Goal: Communication & Community: Ask a question

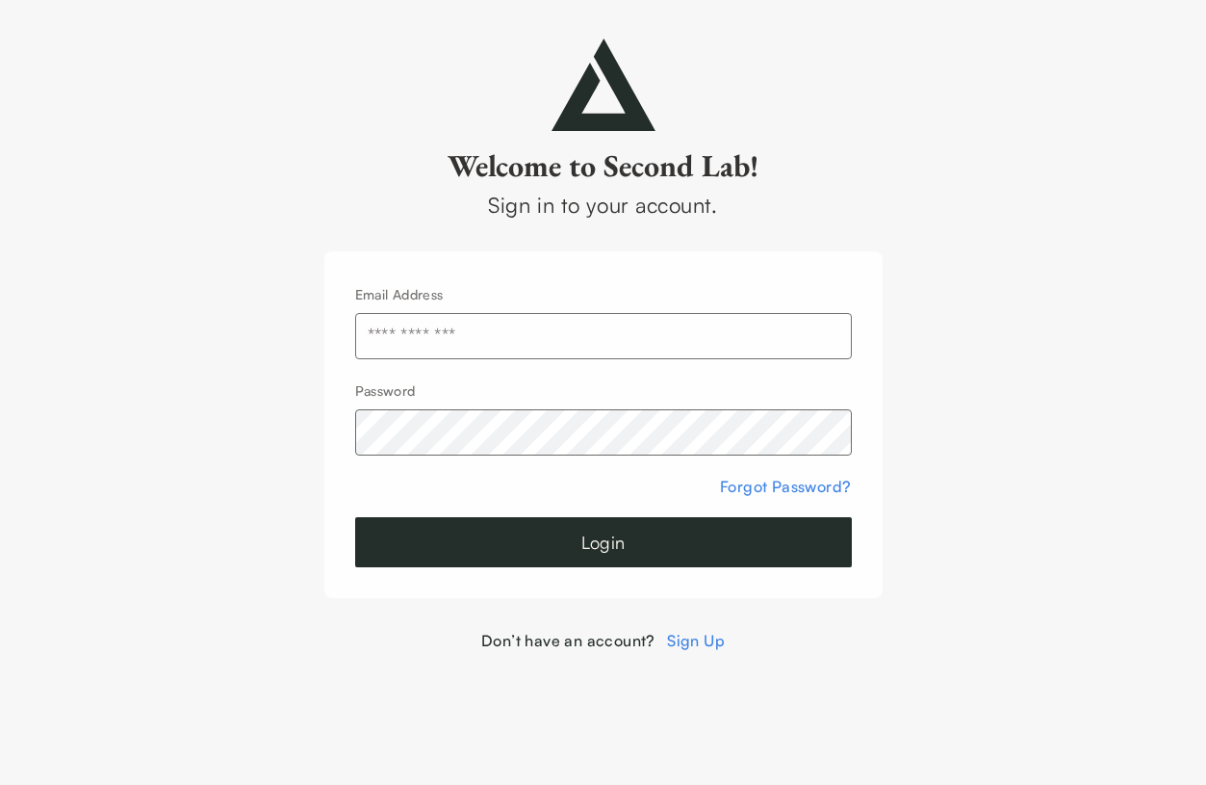
type input "**********"
click at [603, 542] on button "Login" at bounding box center [603, 542] width 497 height 50
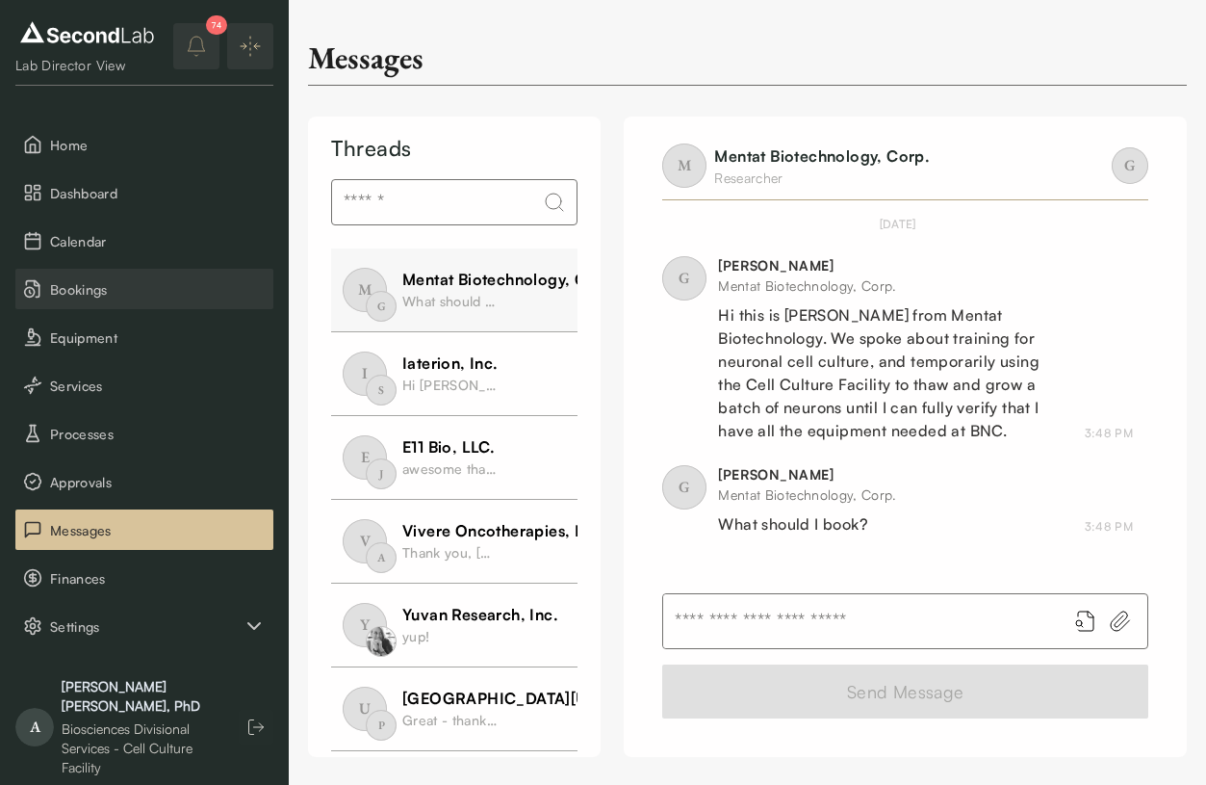
click at [65, 290] on span "Bookings" at bounding box center [158, 289] width 216 height 20
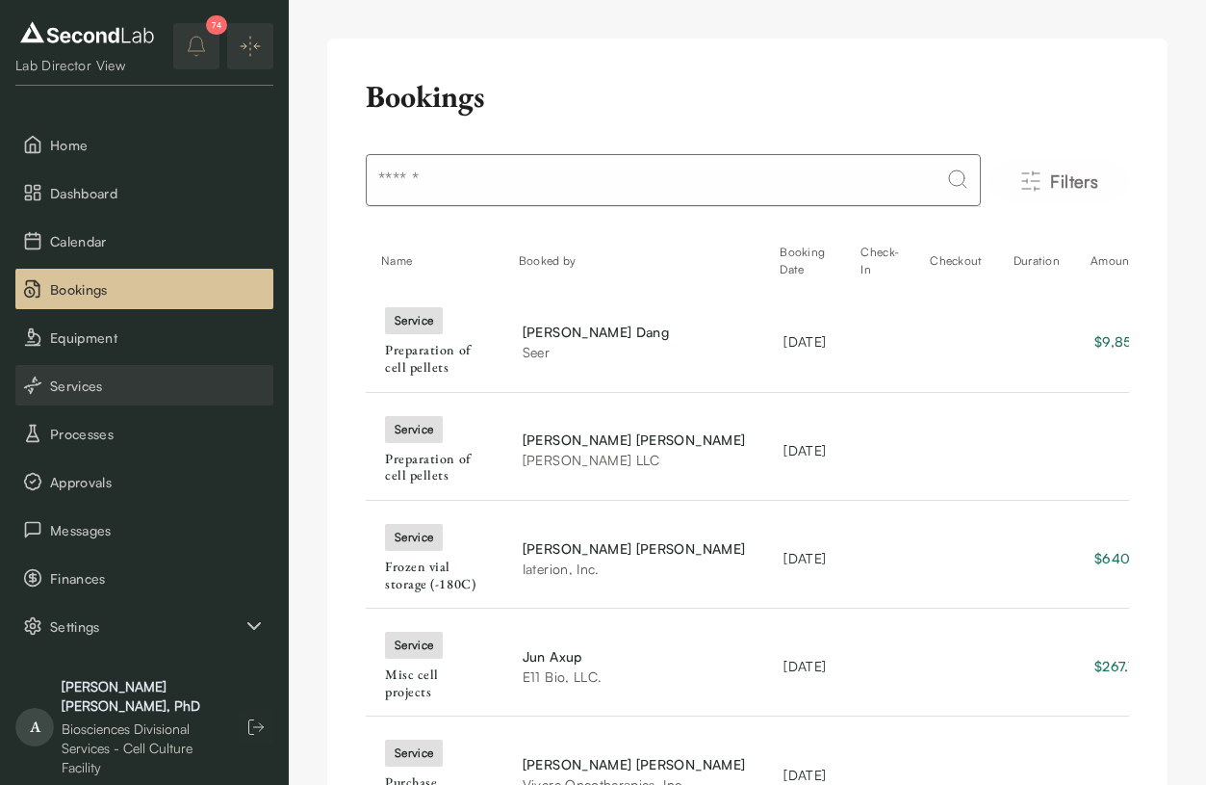
click at [104, 397] on button "Services" at bounding box center [144, 385] width 258 height 40
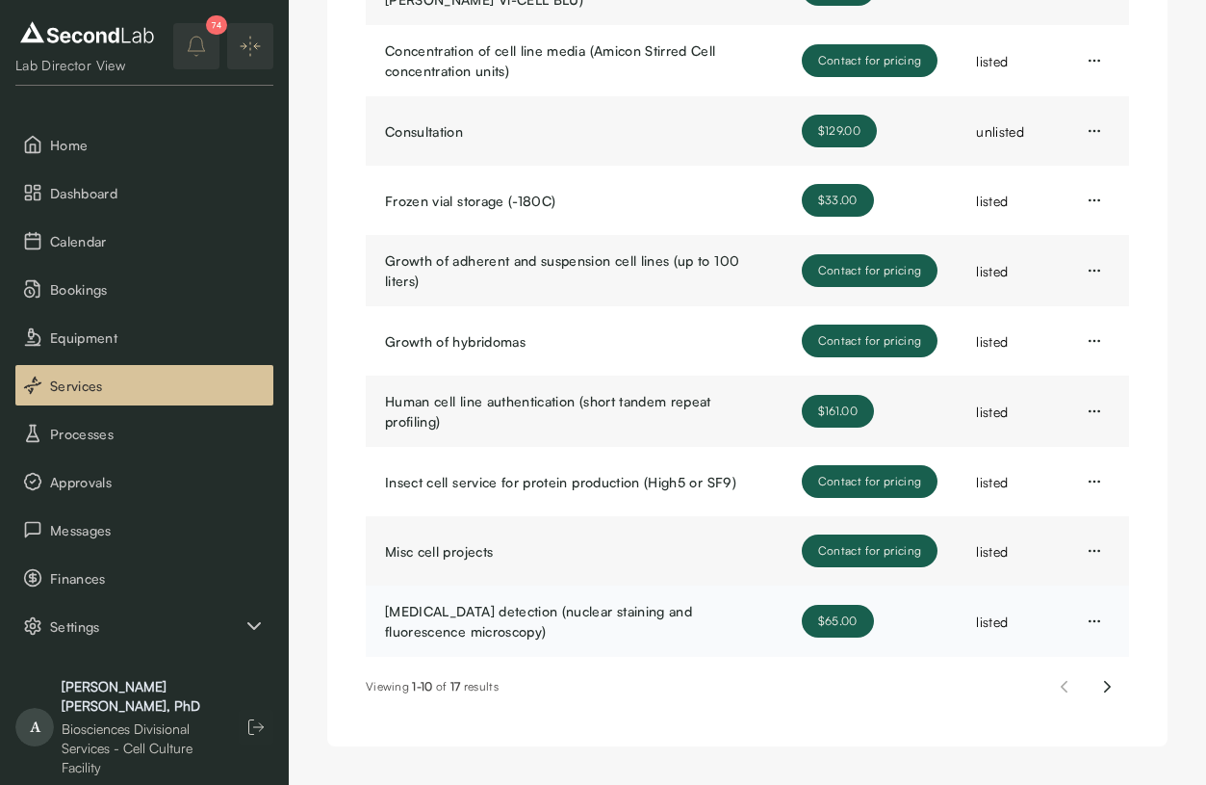
scroll to position [331, 0]
click at [1111, 688] on icon "Next page" at bounding box center [1108, 686] width 20 height 23
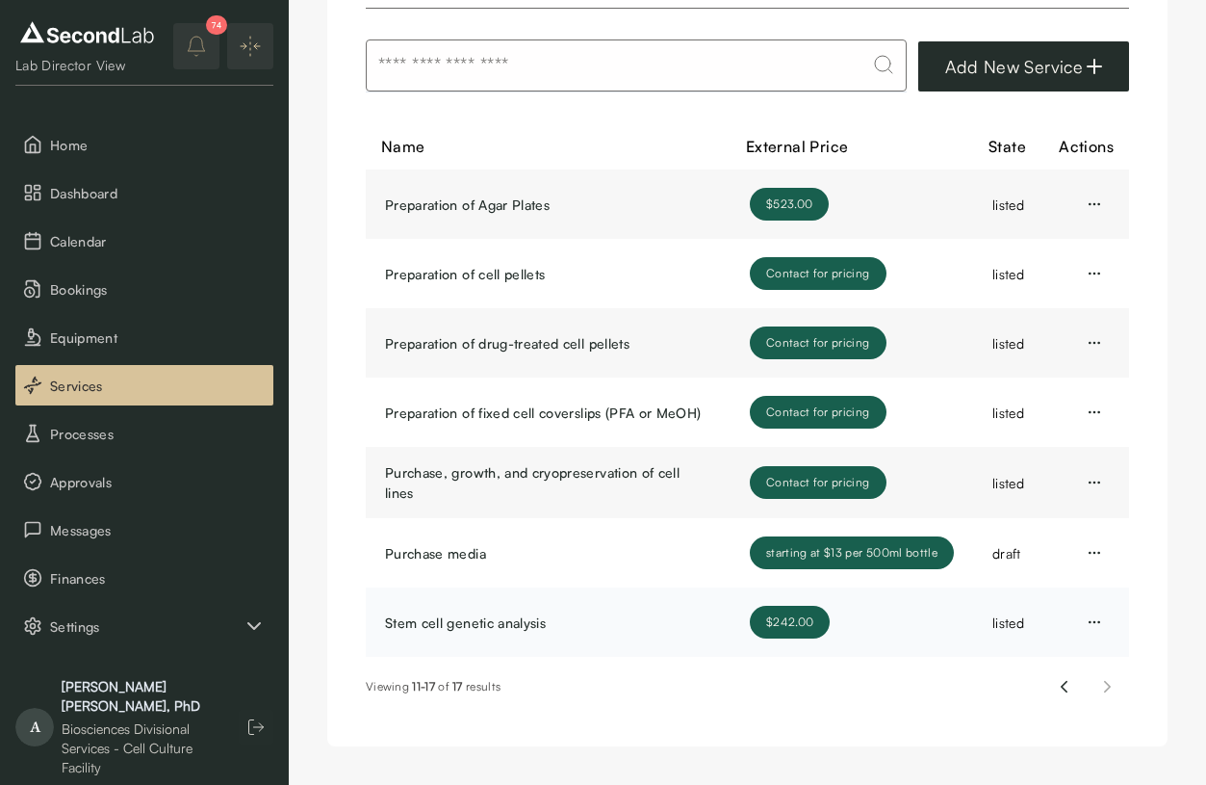
scroll to position [116, 0]
click at [1058, 692] on icon "Previous page" at bounding box center [1064, 686] width 20 height 23
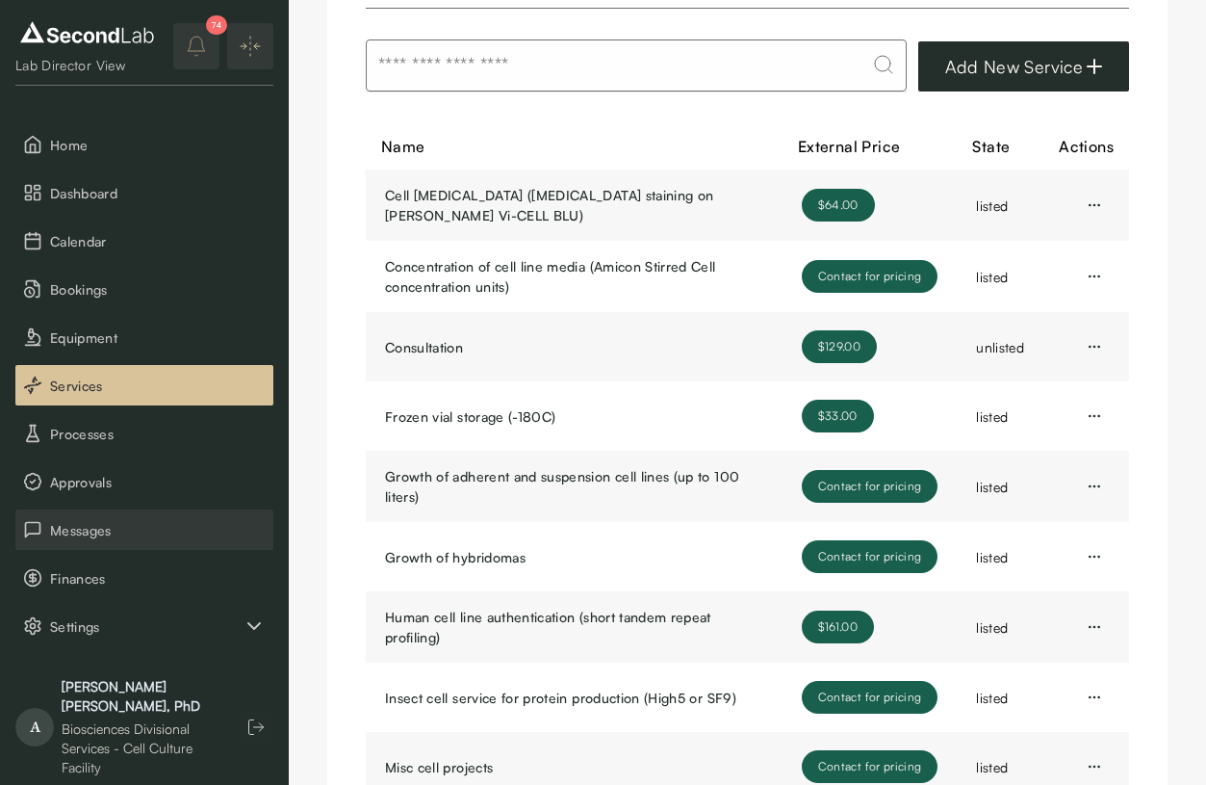
click at [84, 520] on span "Messages" at bounding box center [158, 530] width 216 height 20
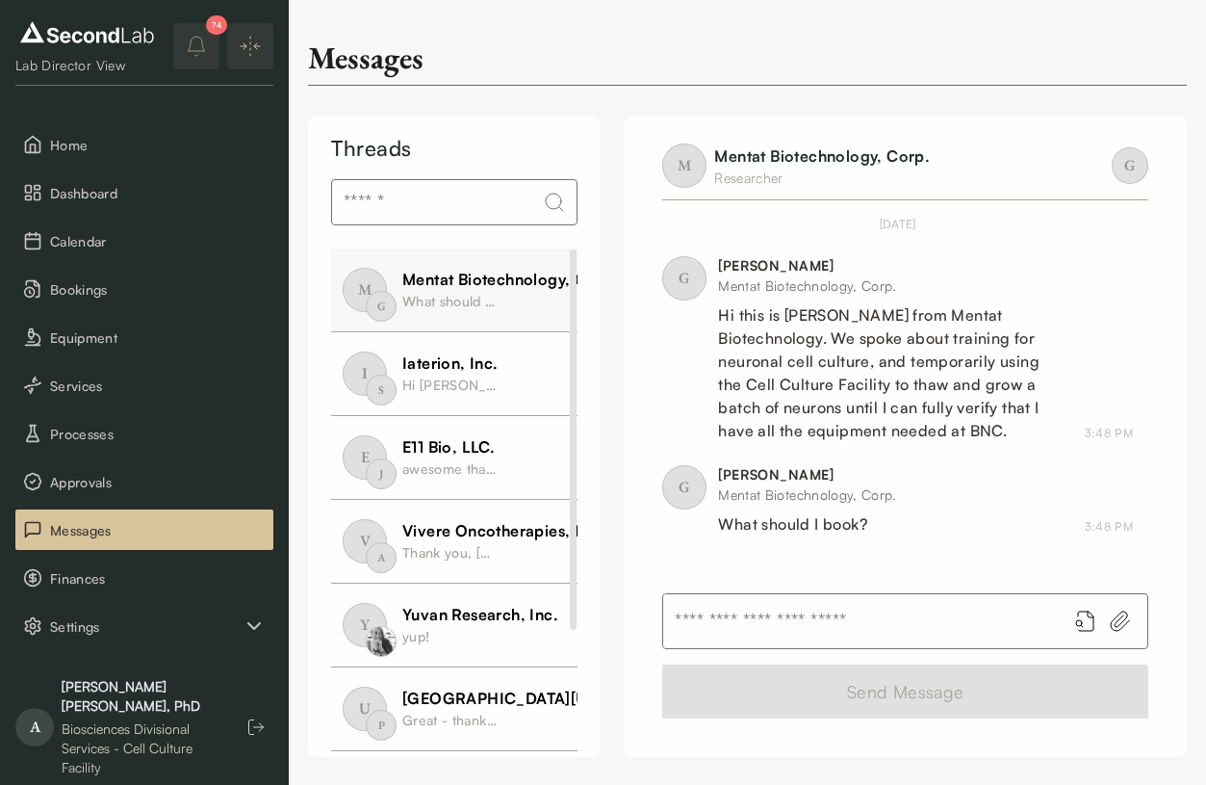
click at [728, 611] on input "text" at bounding box center [857, 621] width 388 height 54
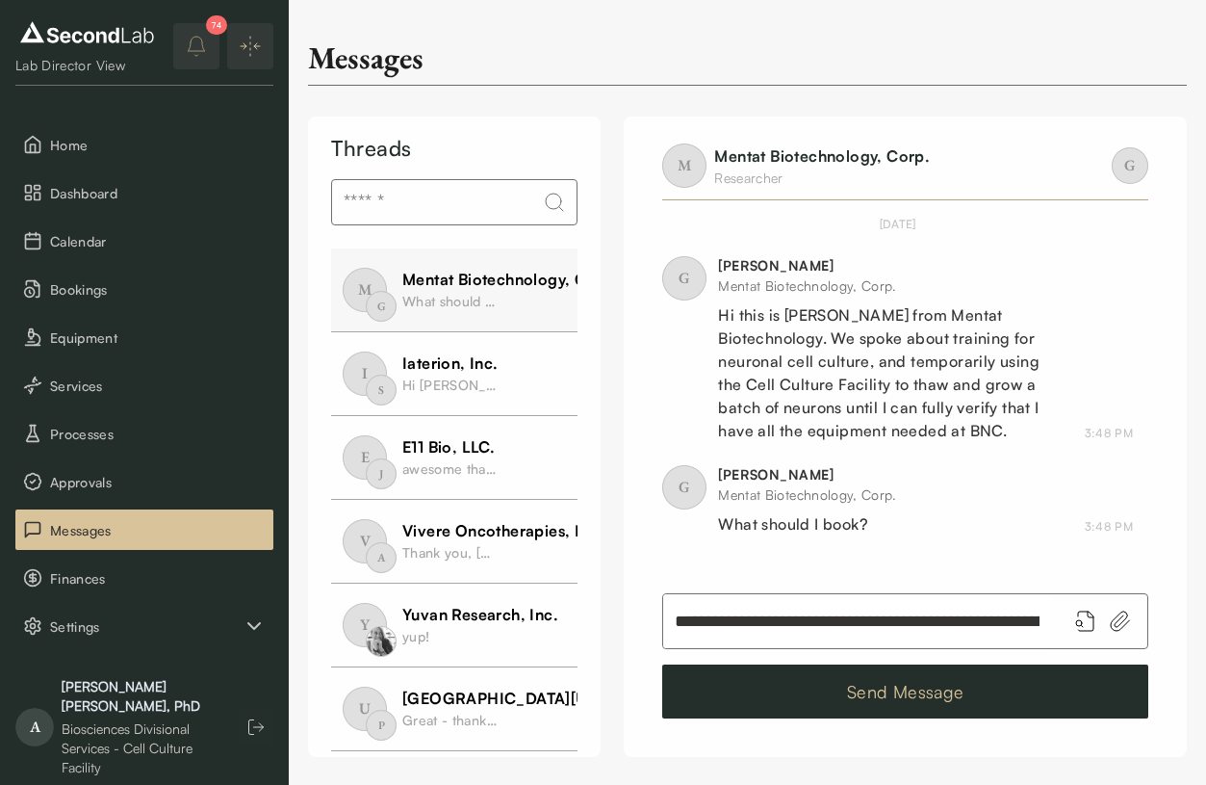
type input "**********"
click at [945, 686] on button "Send Message" at bounding box center [905, 691] width 486 height 54
